Goal: Check status

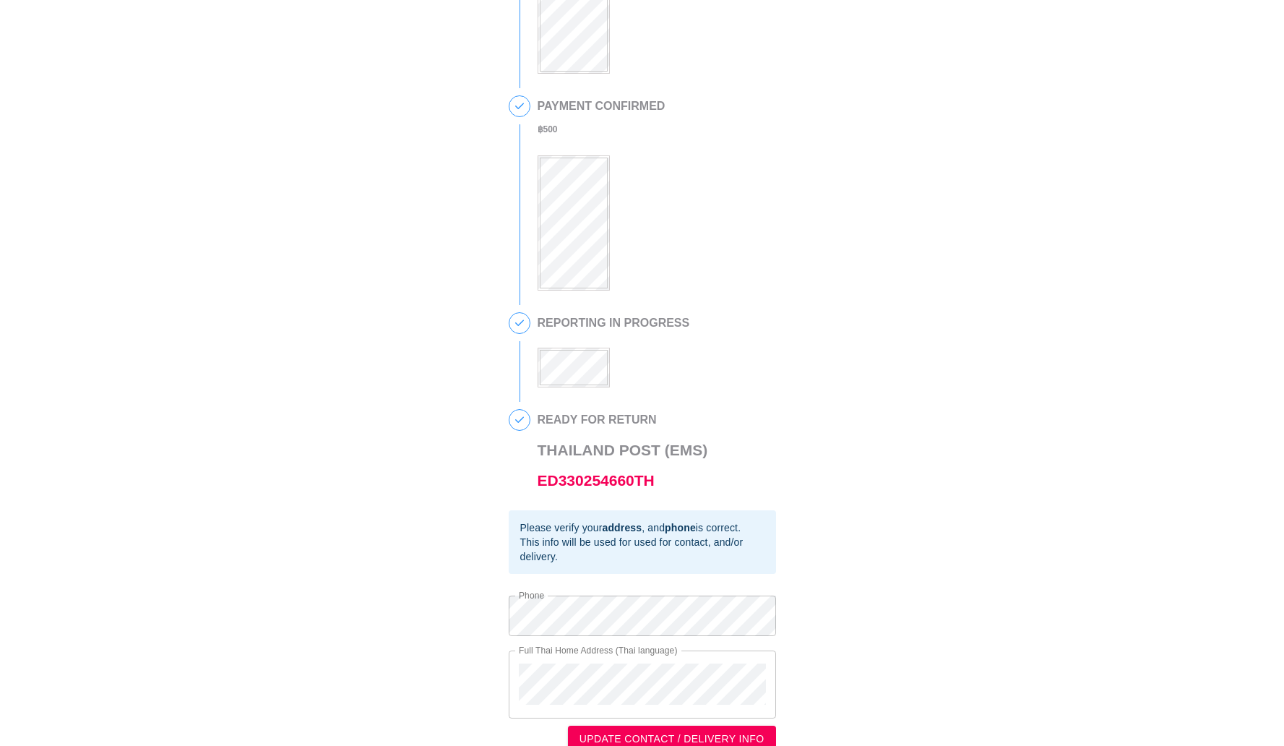
scroll to position [213, 0]
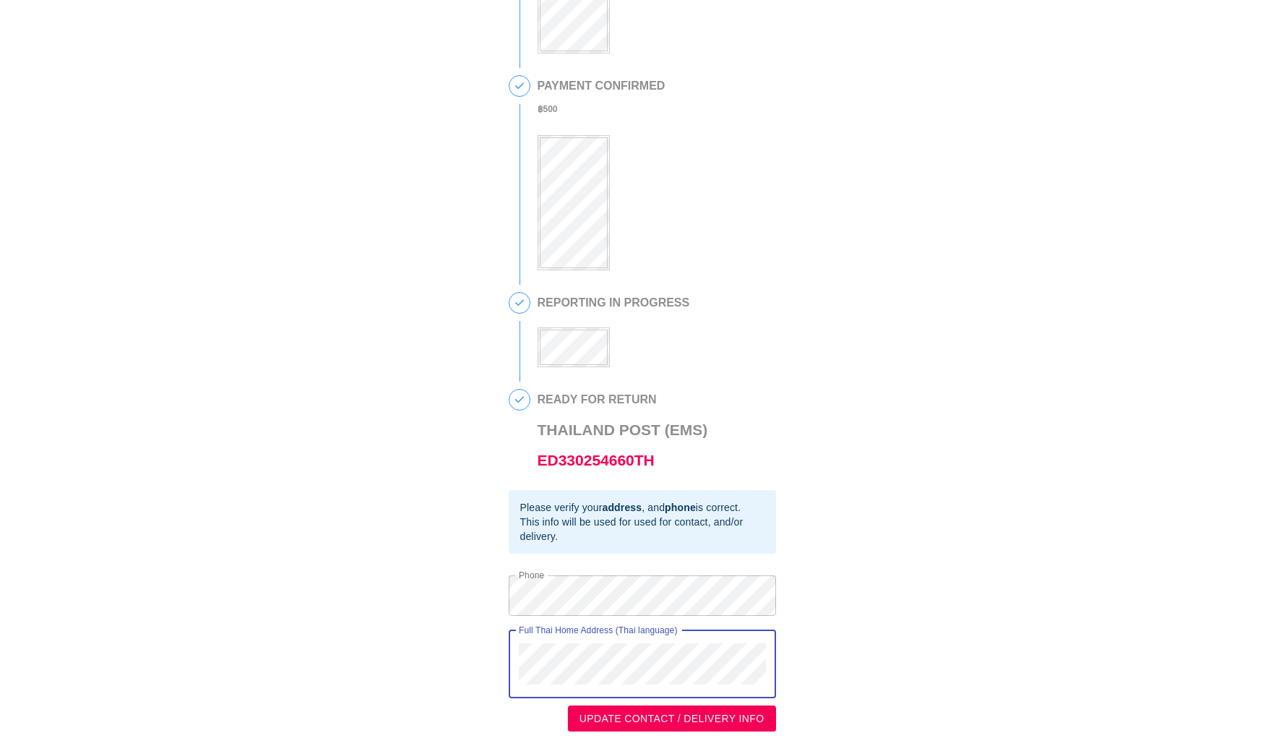
click at [513, 640] on div "Full Thai Home Address (Thai language)" at bounding box center [642, 664] width 267 height 68
